Goal: Task Accomplishment & Management: Use online tool/utility

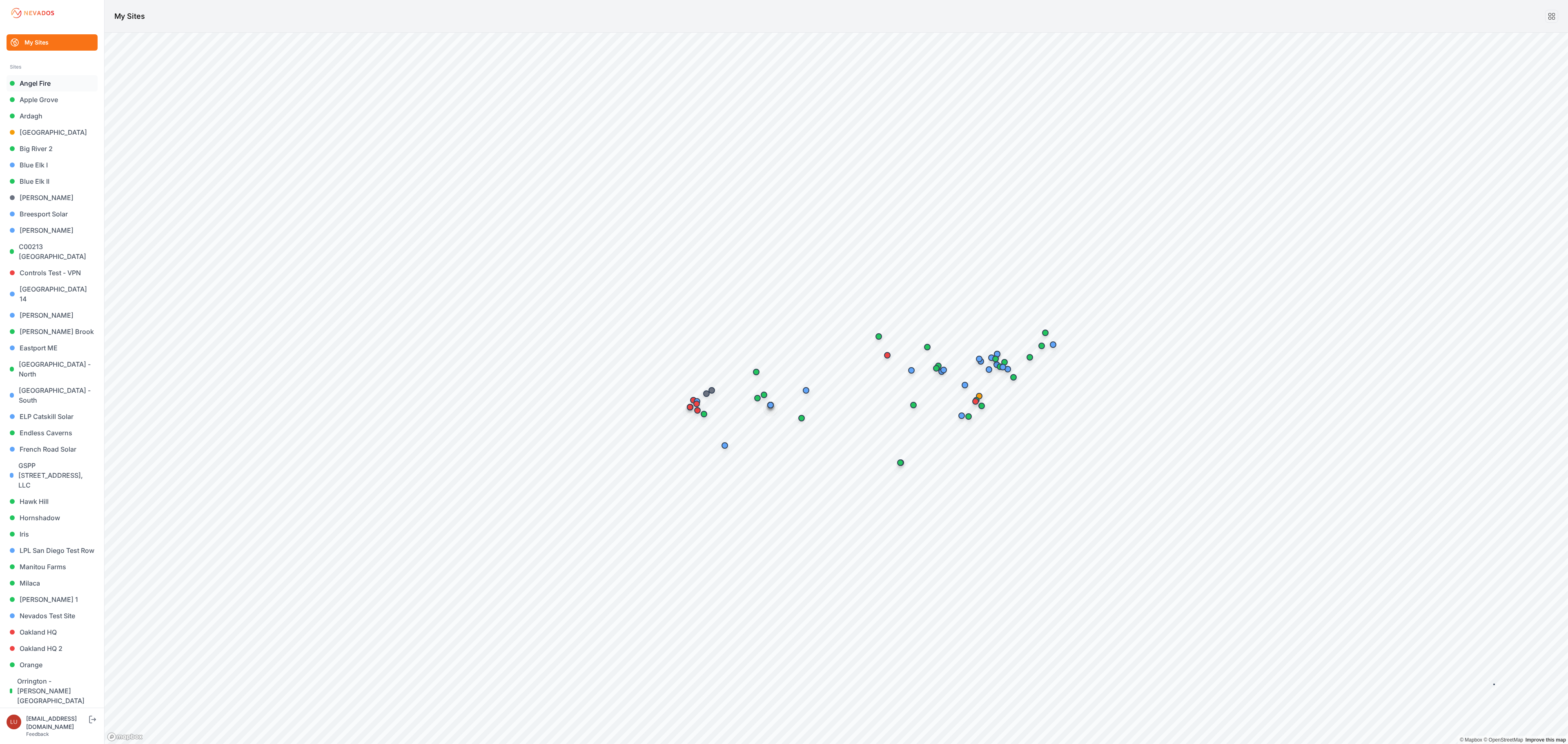
click at [43, 79] on link "Angel Fire" at bounding box center [52, 83] width 91 height 16
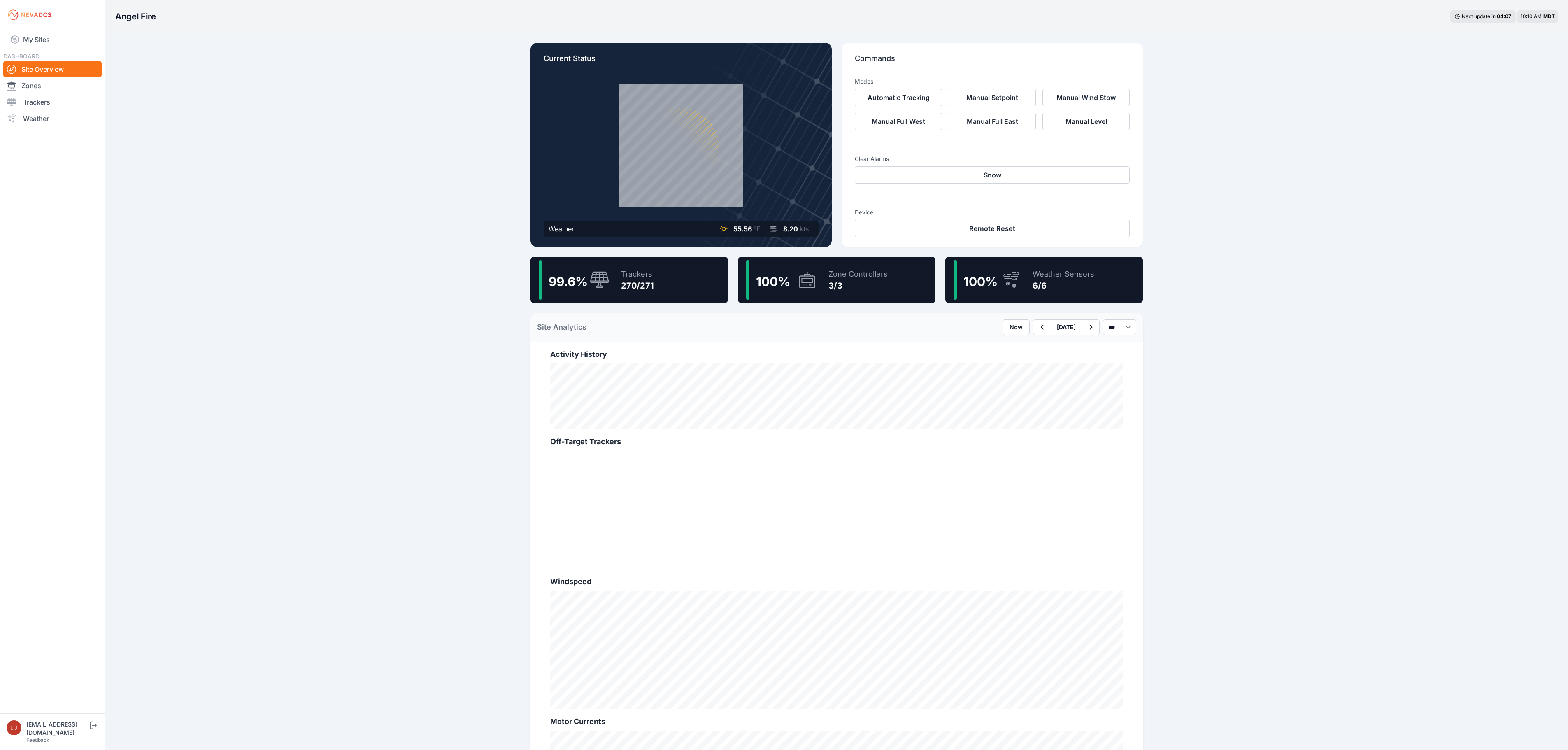
click at [658, 277] on div "99.6 % Trackers 270/271" at bounding box center [629, 280] width 198 height 46
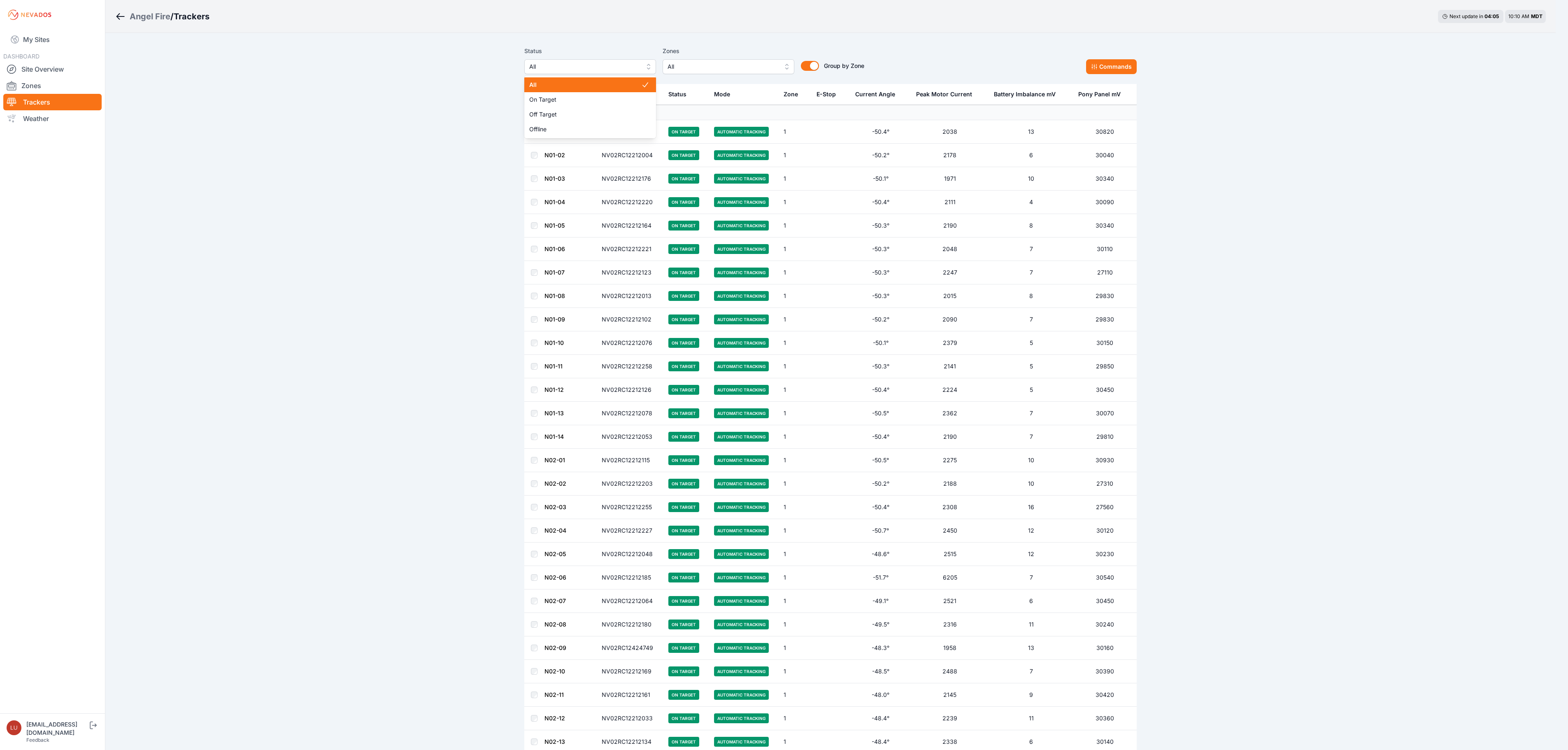
click at [613, 64] on span "All" at bounding box center [585, 67] width 110 height 10
click at [597, 117] on span "Off Target" at bounding box center [591, 114] width 112 height 8
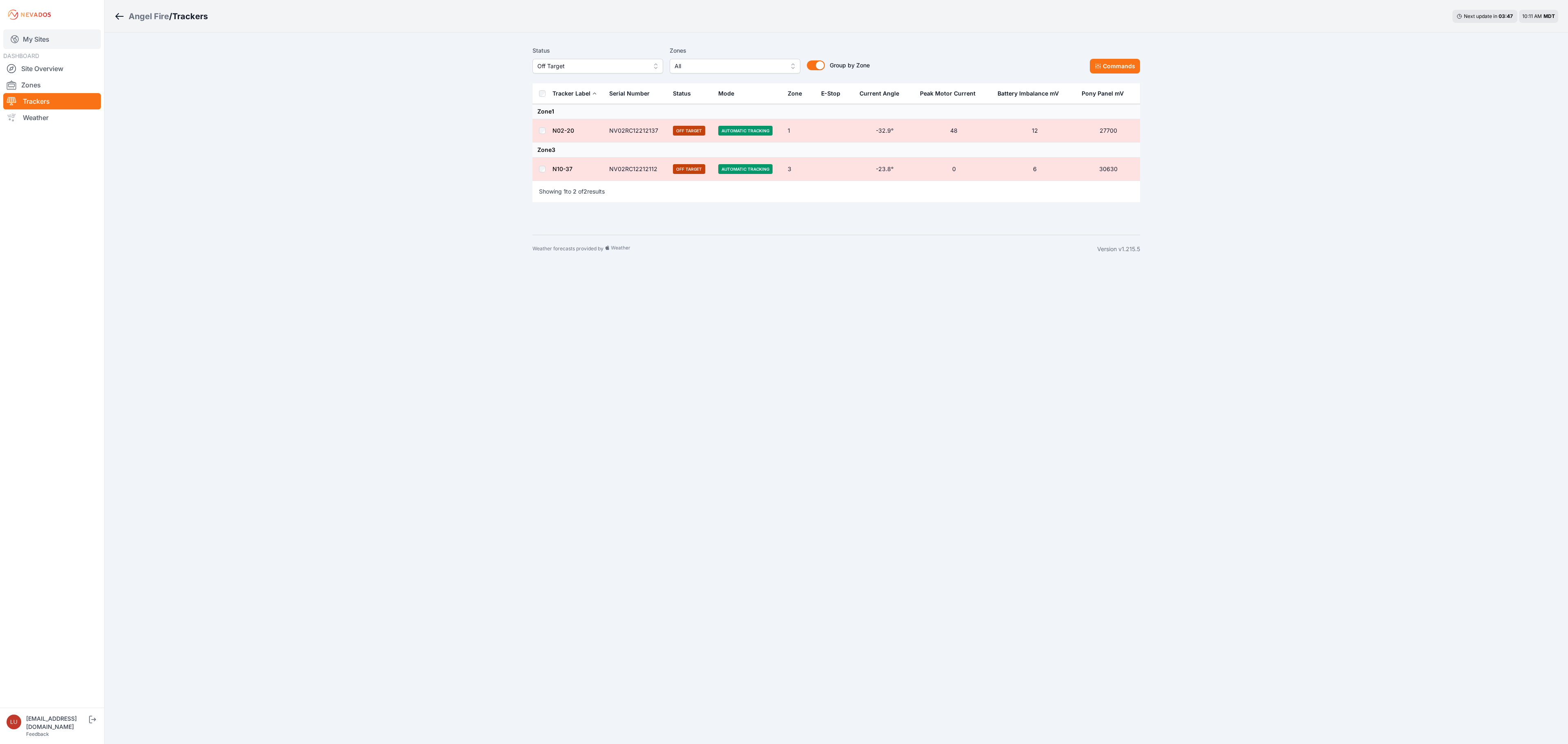
click at [30, 39] on link "My Sites" at bounding box center [52, 39] width 97 height 19
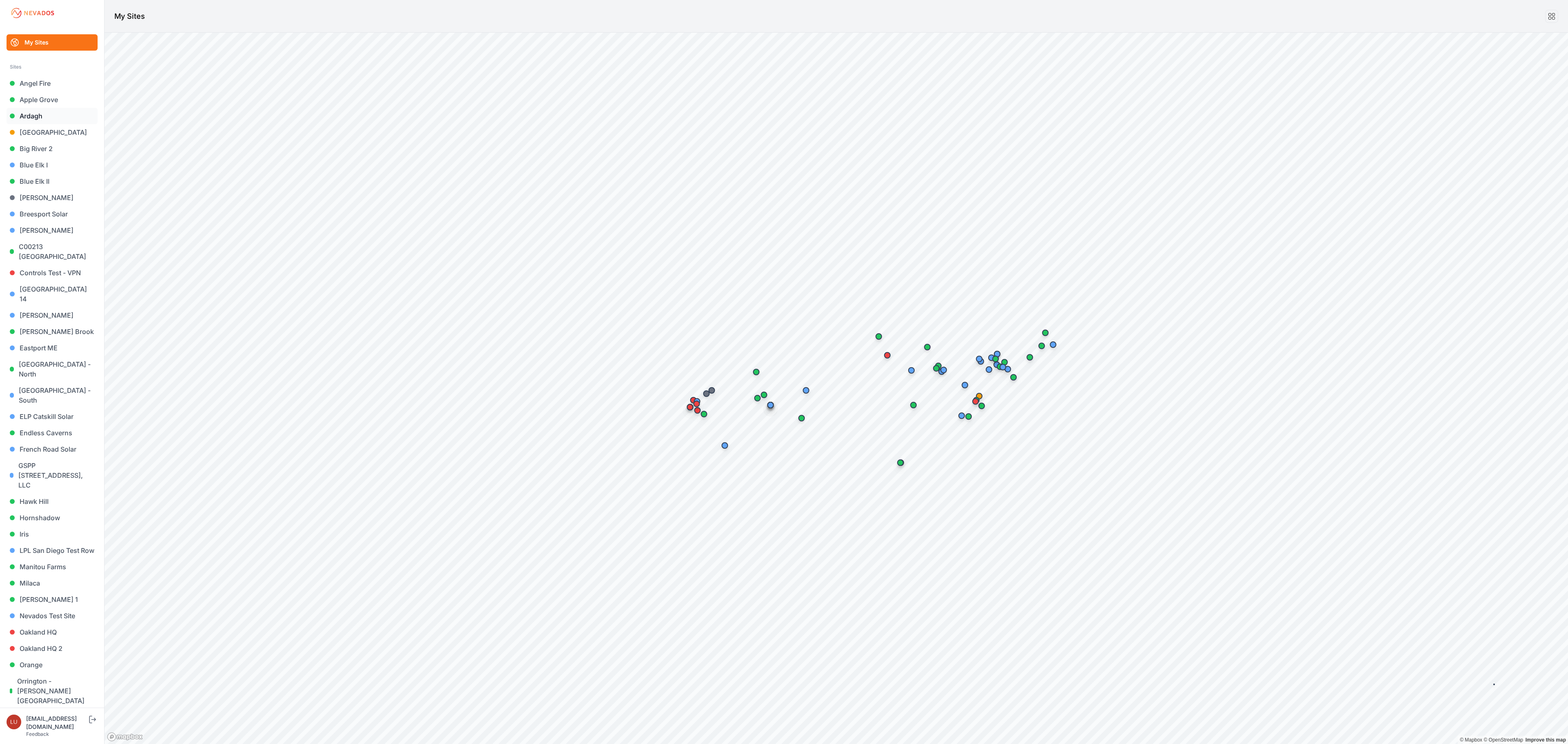
click at [38, 113] on link "Ardagh" at bounding box center [52, 116] width 91 height 16
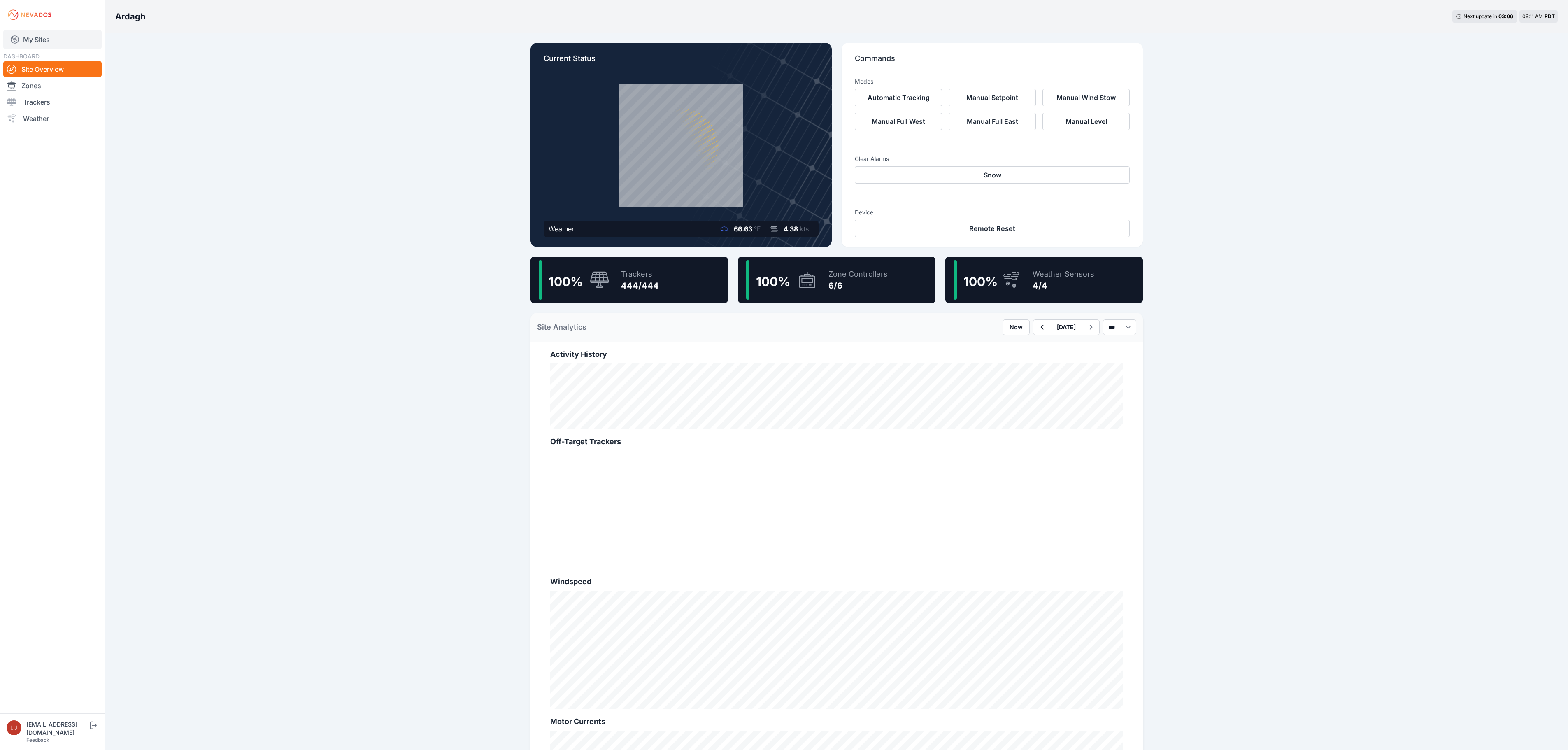
click at [31, 37] on link "My Sites" at bounding box center [52, 39] width 98 height 20
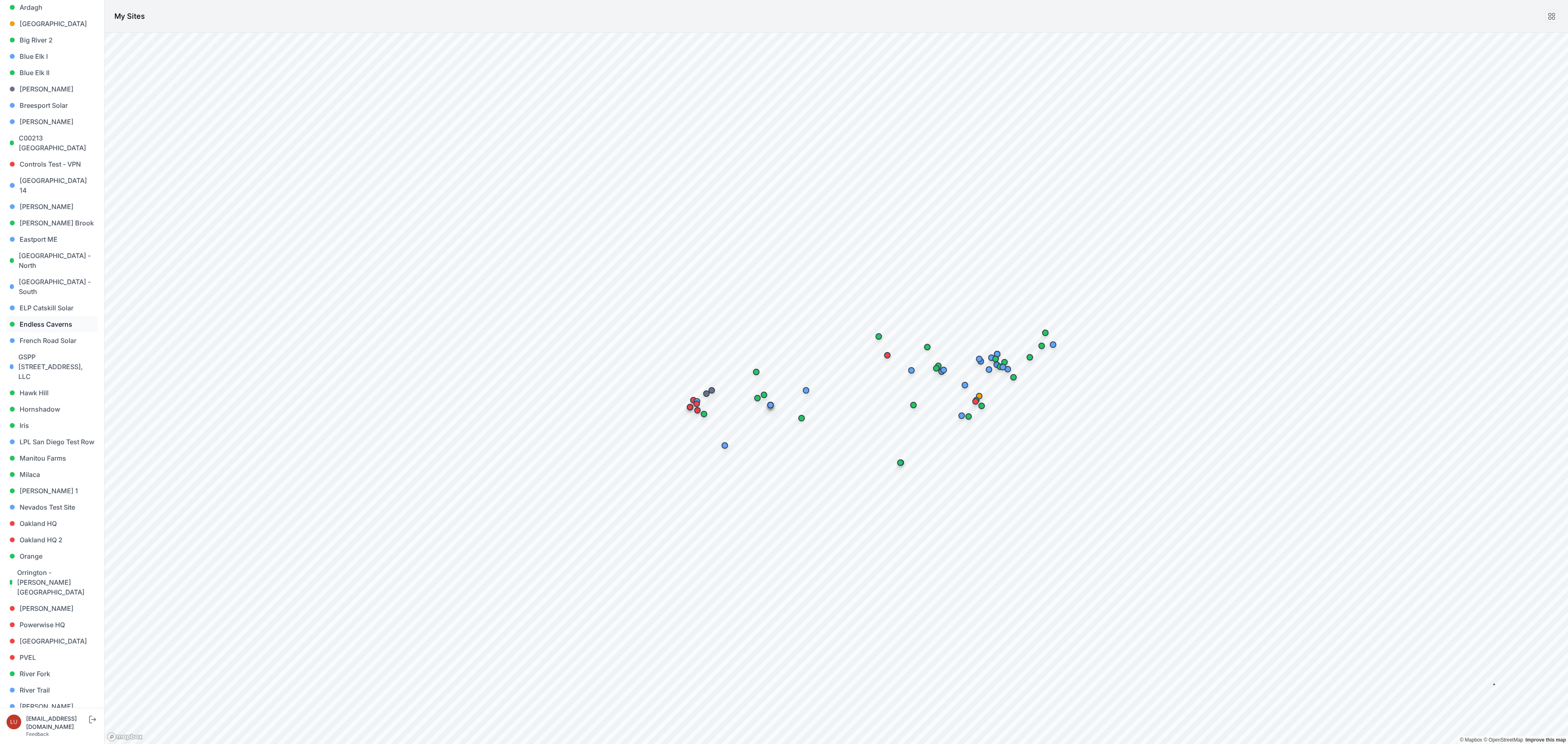
scroll to position [125, 0]
click at [60, 385] on link "Hornshadow" at bounding box center [52, 393] width 91 height 16
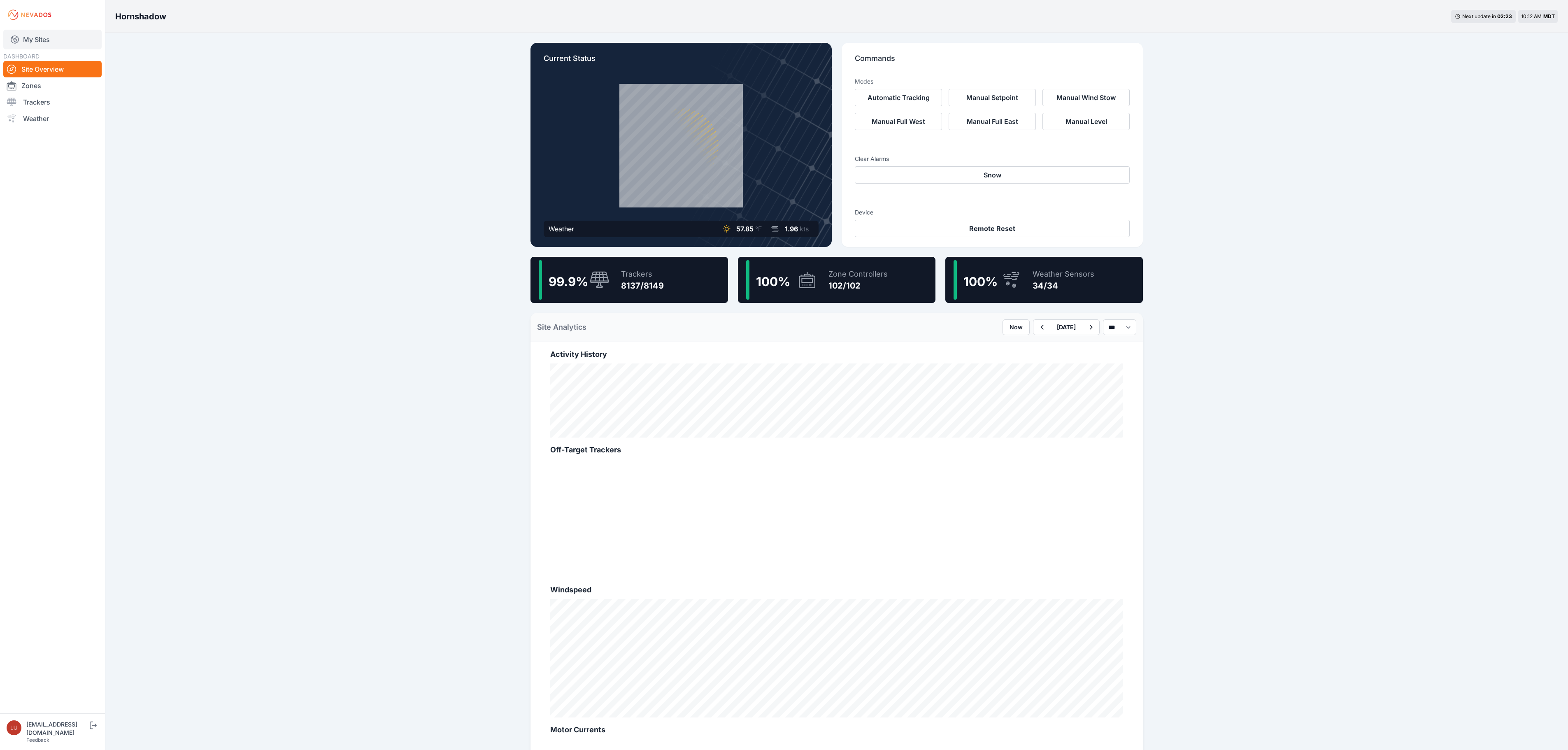
click at [41, 37] on link "My Sites" at bounding box center [52, 39] width 98 height 20
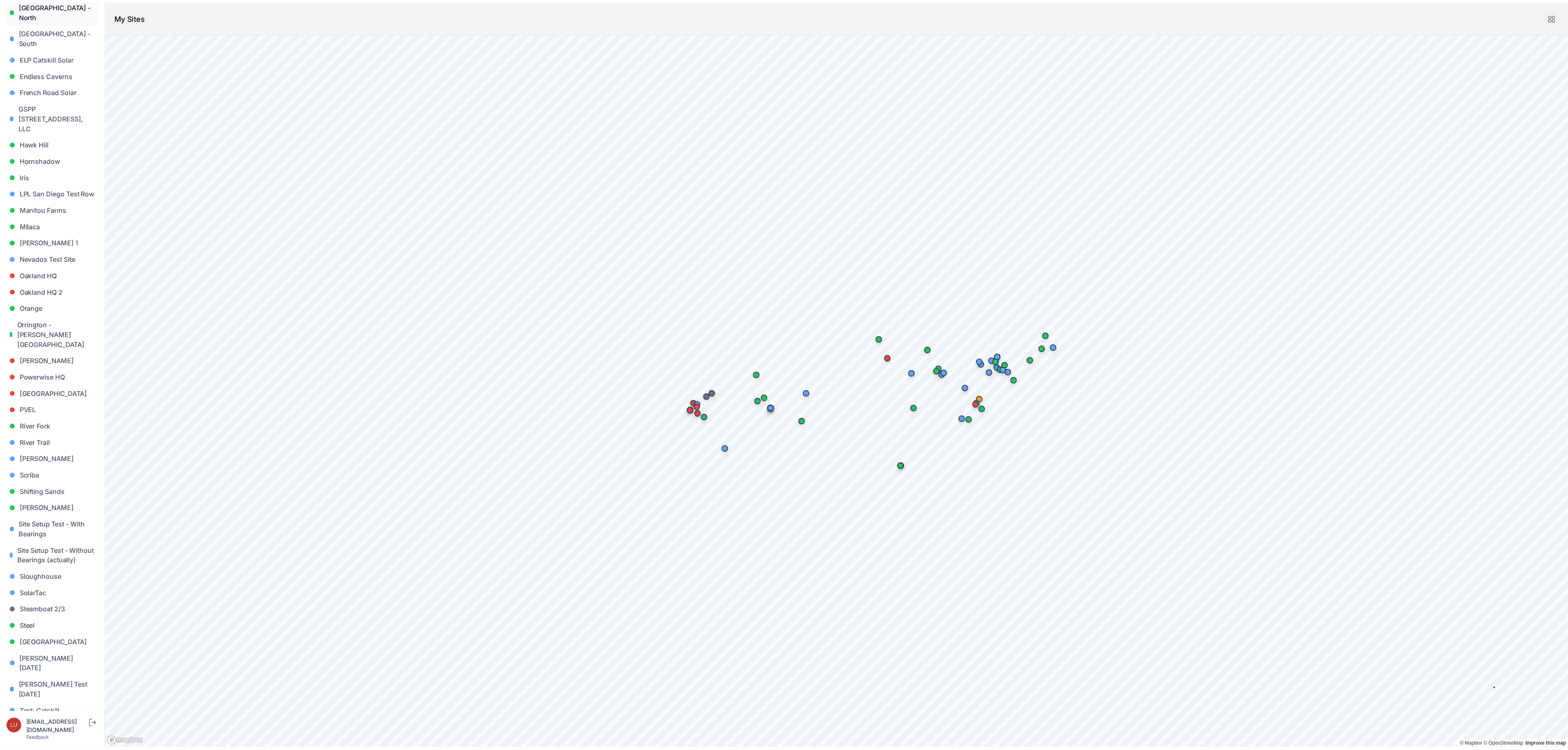
scroll to position [366, 0]
click at [43, 497] on link "[PERSON_NAME]" at bounding box center [53, 505] width 92 height 17
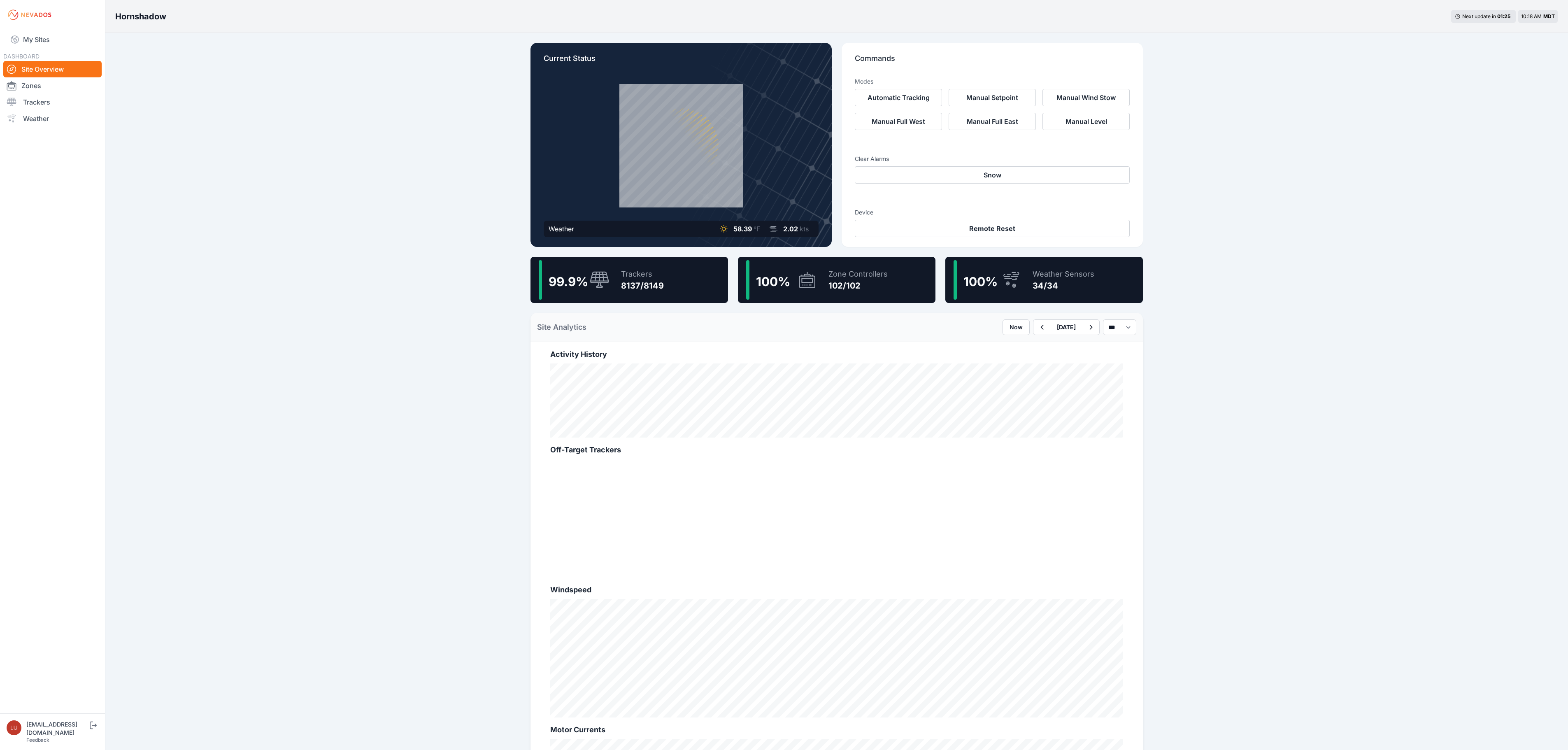
click at [607, 277] on icon at bounding box center [599, 279] width 19 height 17
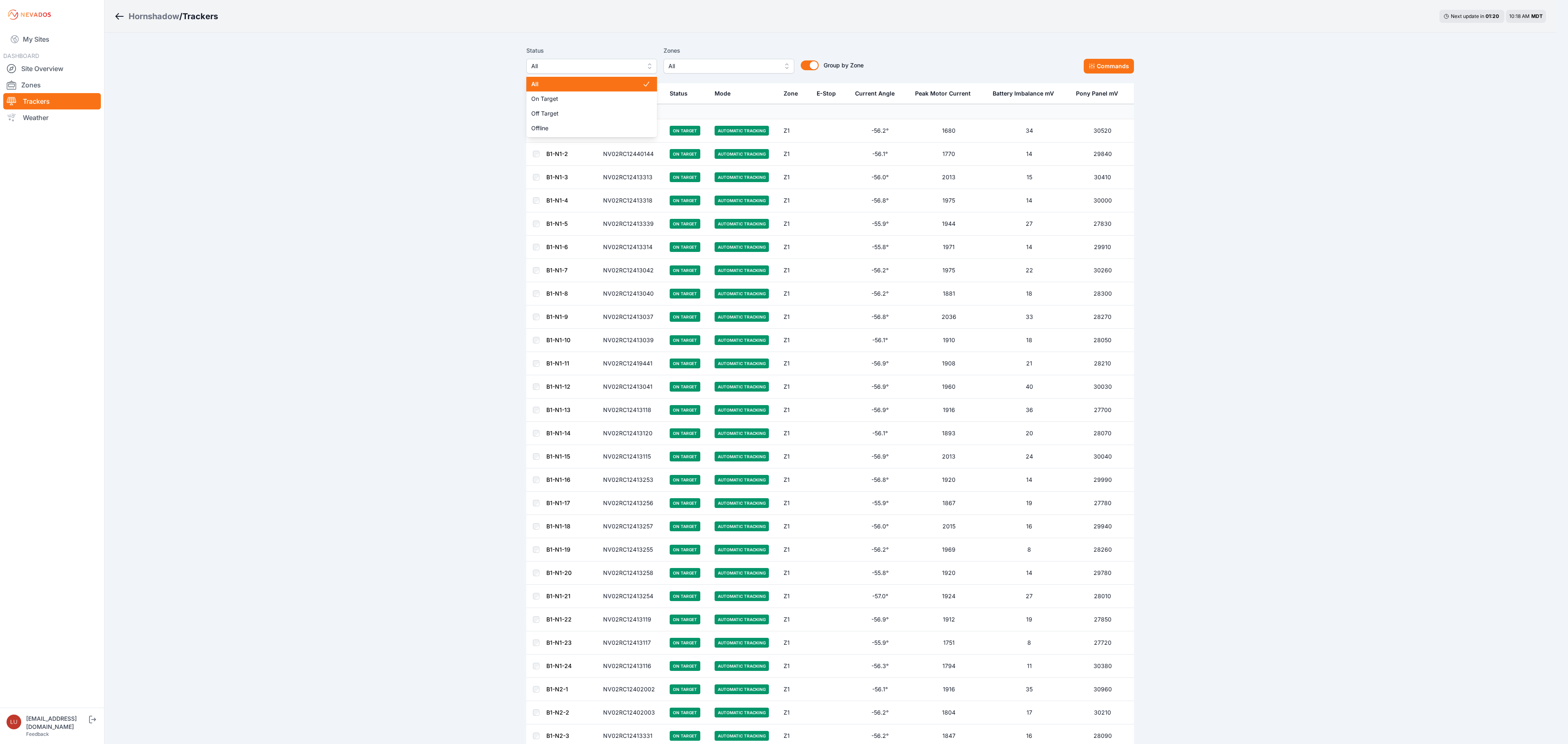
click at [602, 71] on button "All" at bounding box center [592, 66] width 131 height 15
click at [595, 112] on span "Off Target" at bounding box center [587, 113] width 111 height 8
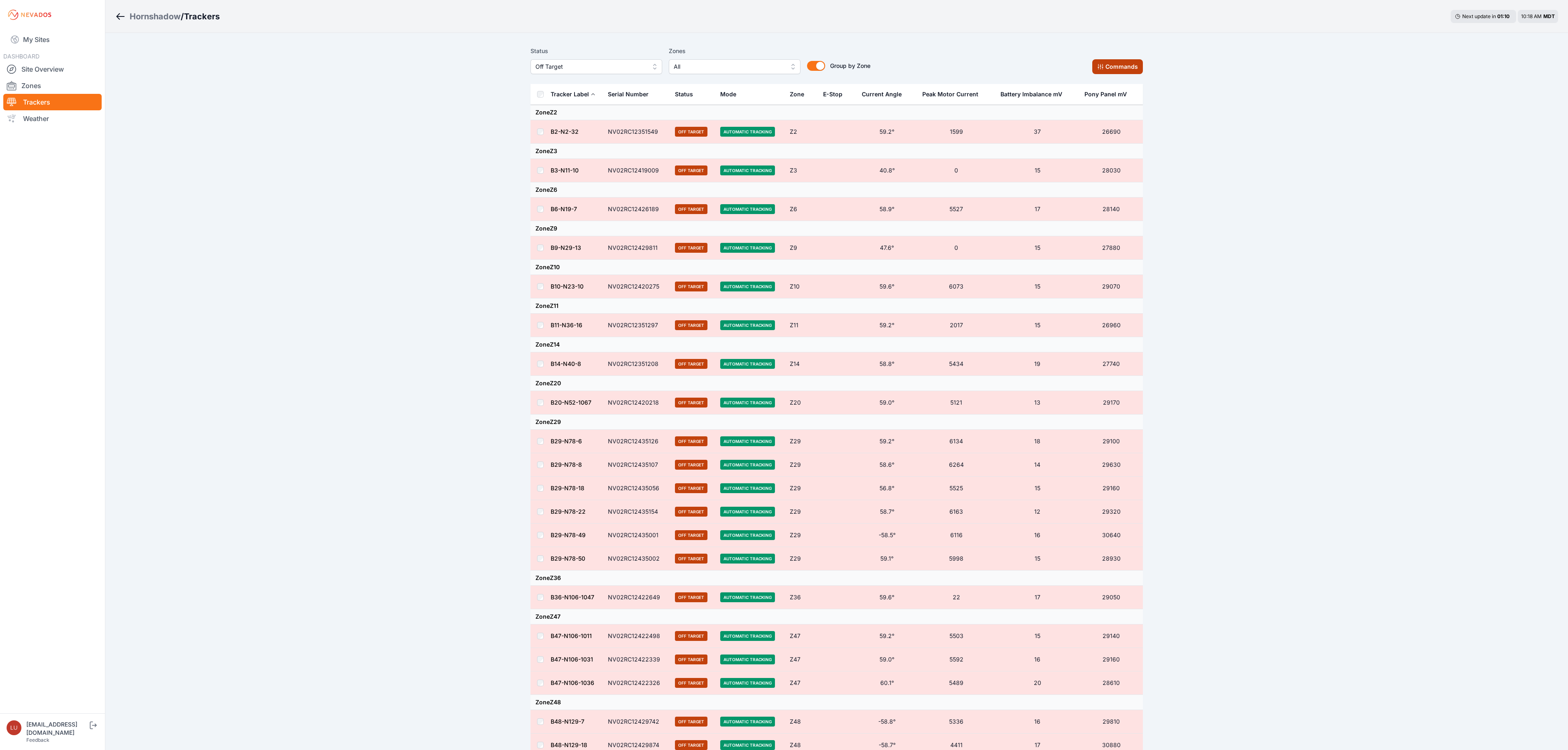
click at [1133, 67] on button "Commands" at bounding box center [1117, 67] width 51 height 15
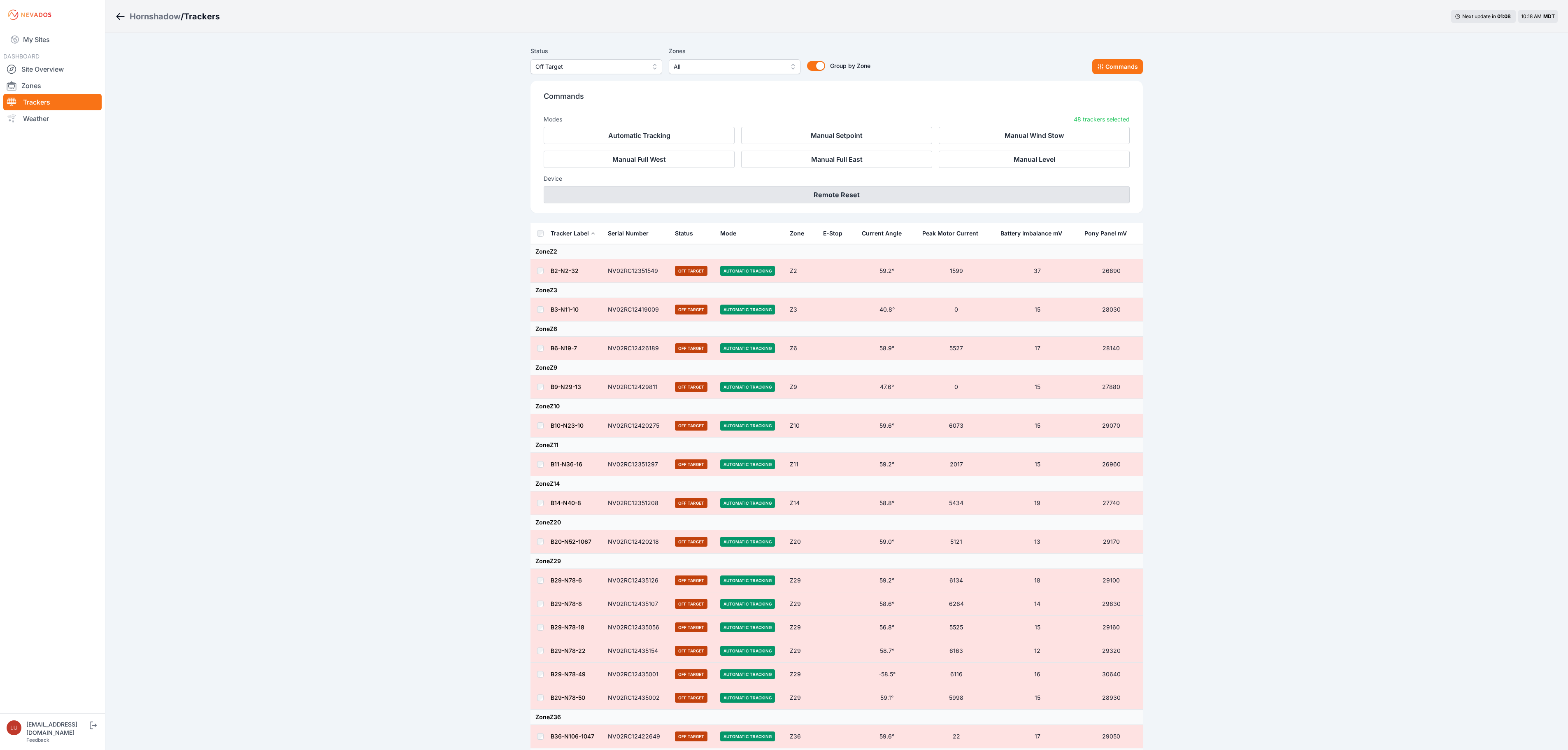
click at [936, 197] on button "Remote Reset" at bounding box center [836, 195] width 586 height 17
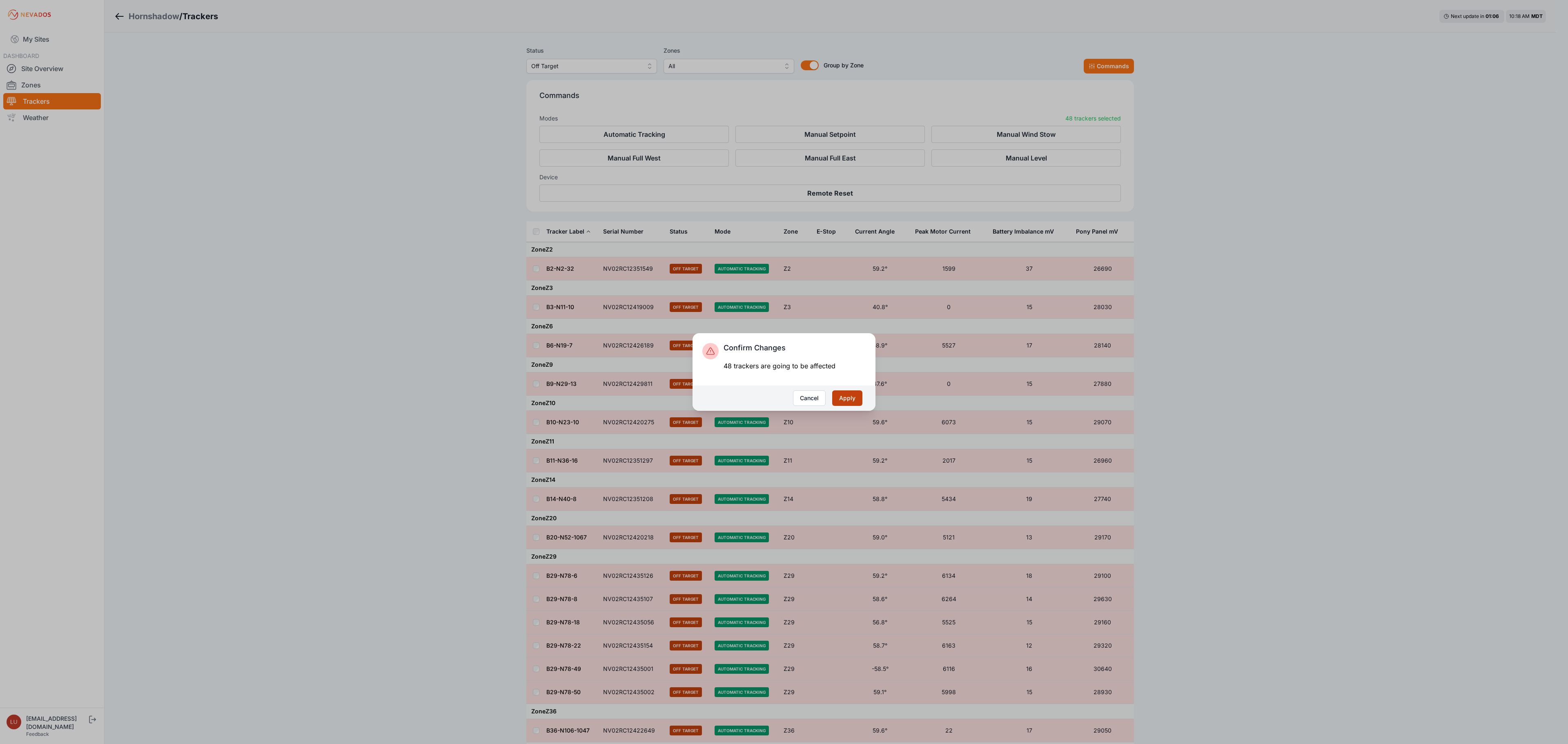
click at [848, 397] on button "Apply" at bounding box center [847, 398] width 30 height 15
